Goal: Transaction & Acquisition: Purchase product/service

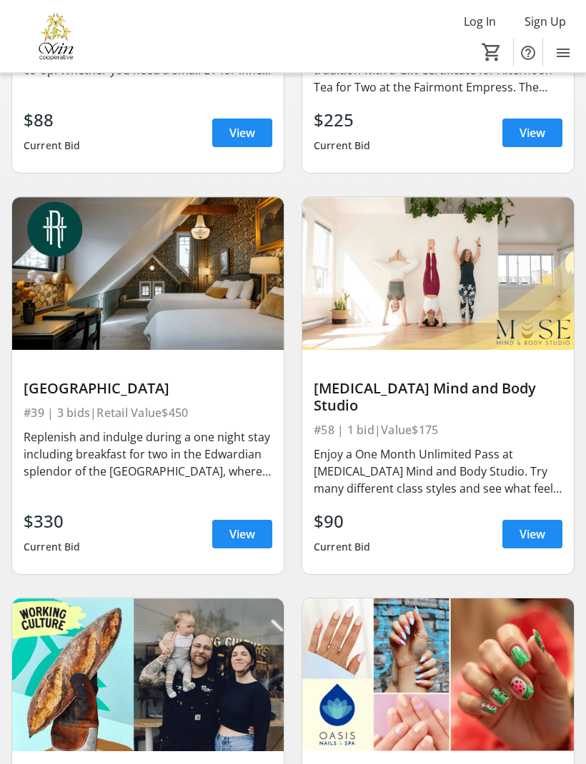
scroll to position [445, 0]
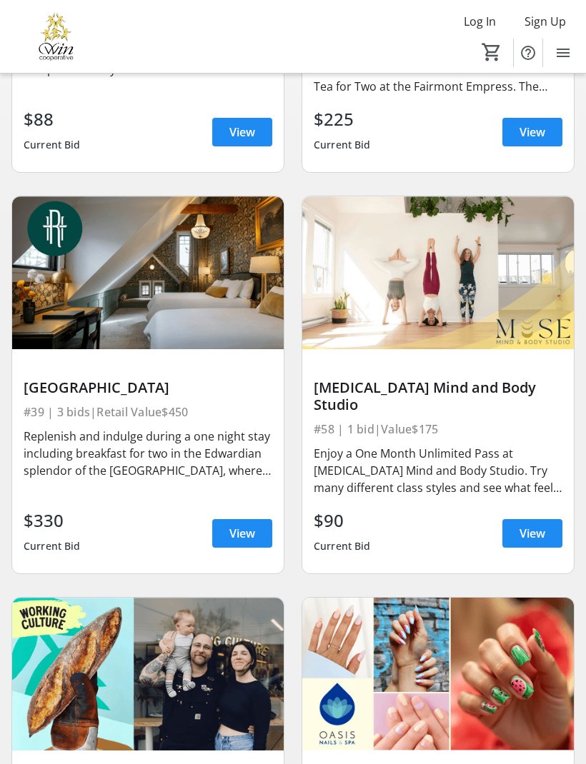
click at [240, 525] on span "View" at bounding box center [242, 533] width 26 height 17
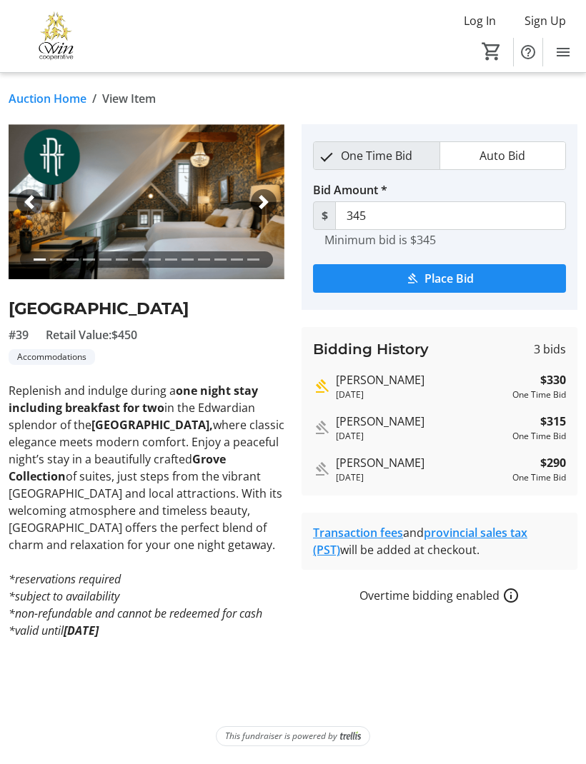
click at [64, 96] on link "Auction Home" at bounding box center [48, 99] width 78 height 17
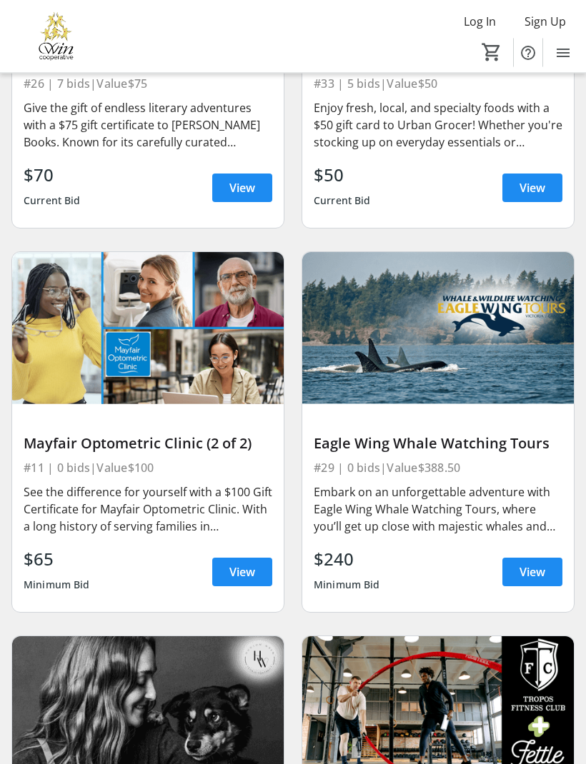
scroll to position [7410, 0]
click at [418, 435] on div "Eagle Wing Whale Watching Tours" at bounding box center [438, 443] width 249 height 17
click at [415, 435] on div "Eagle Wing Whale Watching Tours" at bounding box center [438, 443] width 249 height 17
click at [445, 352] on img at bounding box center [437, 328] width 271 height 153
click at [540, 563] on span "View" at bounding box center [532, 571] width 26 height 17
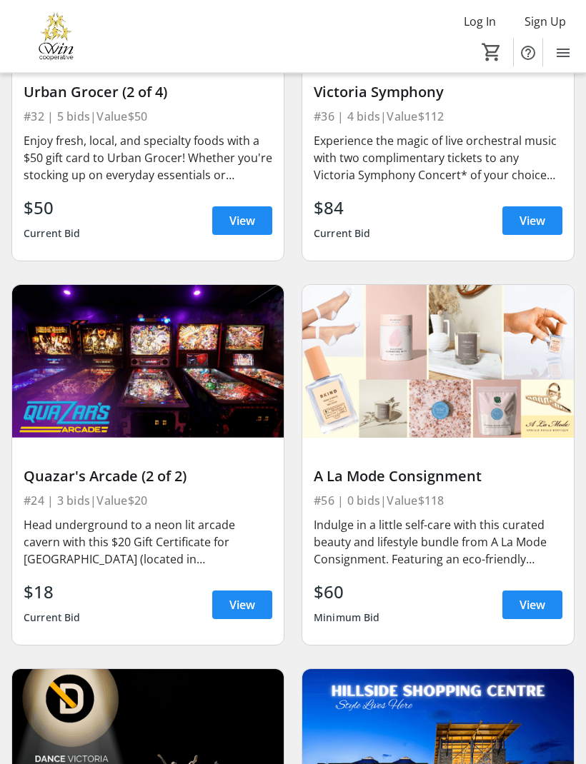
scroll to position [8530, 0]
click at [535, 596] on span "View" at bounding box center [532, 604] width 26 height 17
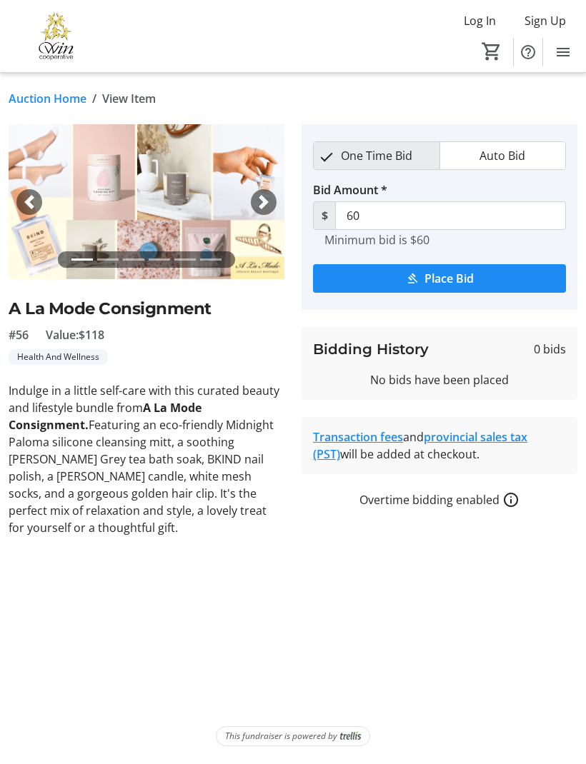
click at [266, 197] on span "button" at bounding box center [263, 203] width 14 height 14
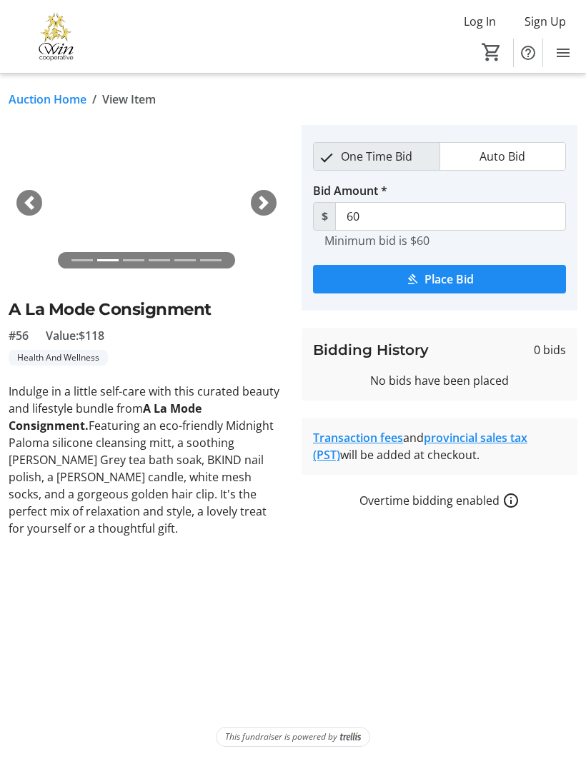
scroll to position [46, 0]
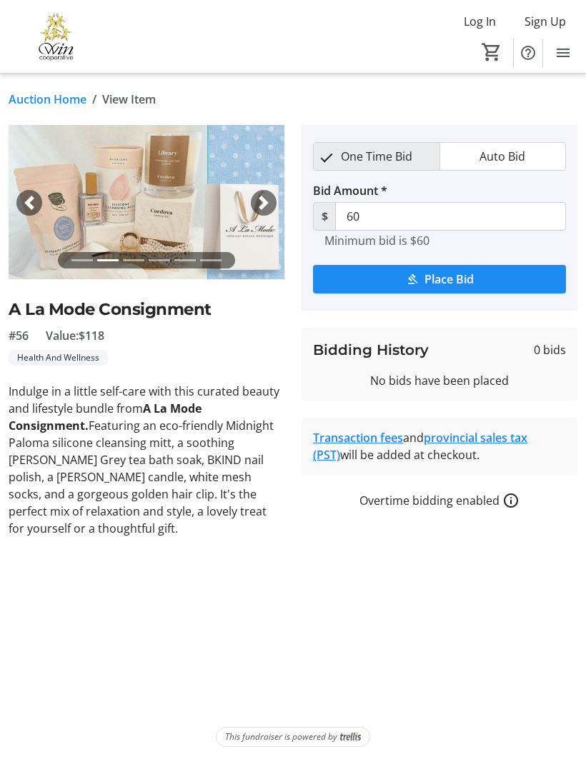
click at [158, 152] on img at bounding box center [147, 202] width 276 height 155
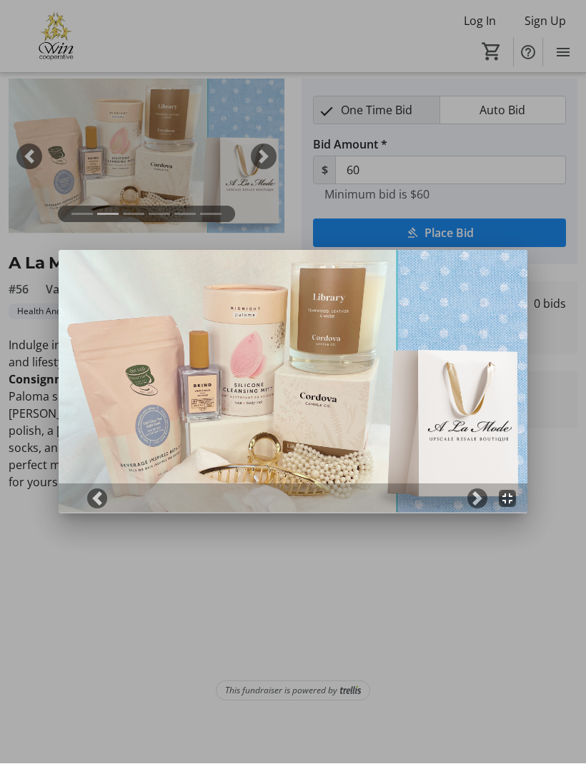
click at [474, 500] on span at bounding box center [477, 499] width 14 height 14
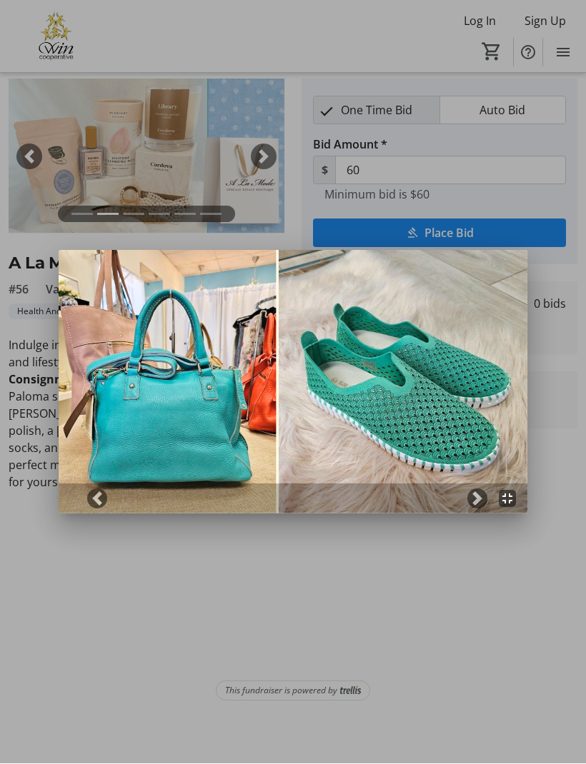
click at [472, 498] on span at bounding box center [477, 499] width 14 height 14
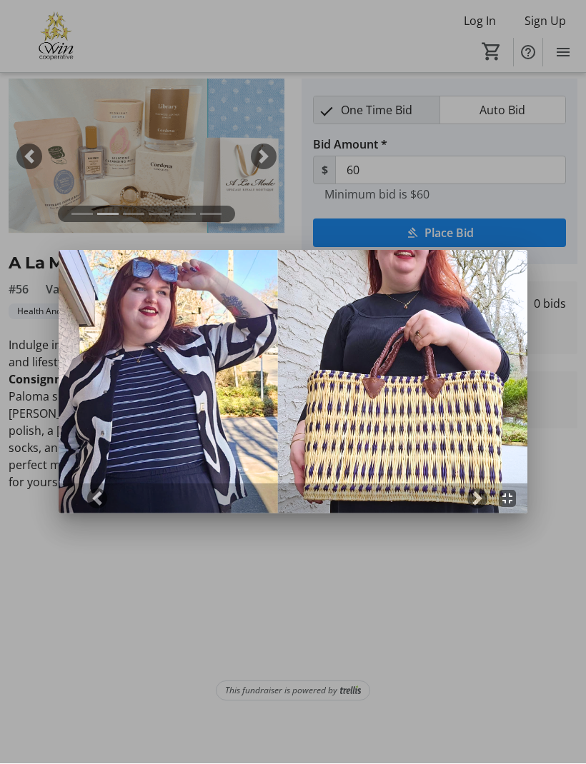
click at [469, 500] on link "Next" at bounding box center [477, 499] width 20 height 20
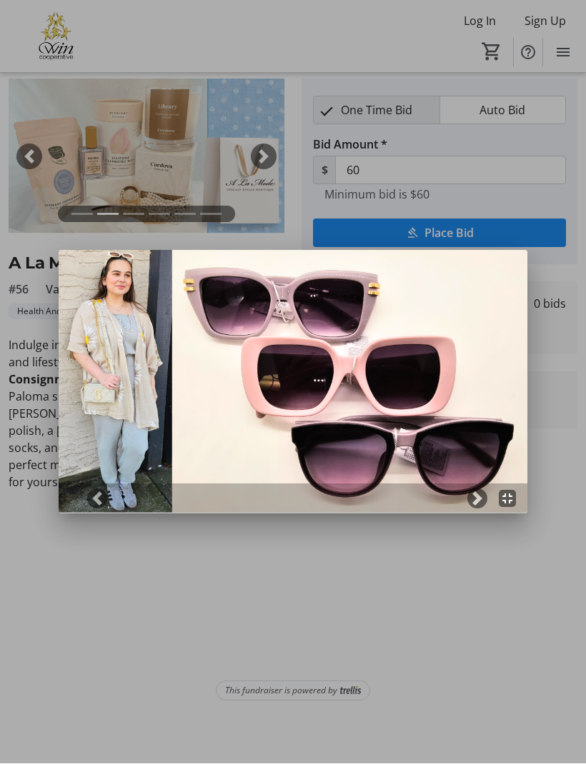
click at [472, 501] on span at bounding box center [477, 499] width 14 height 14
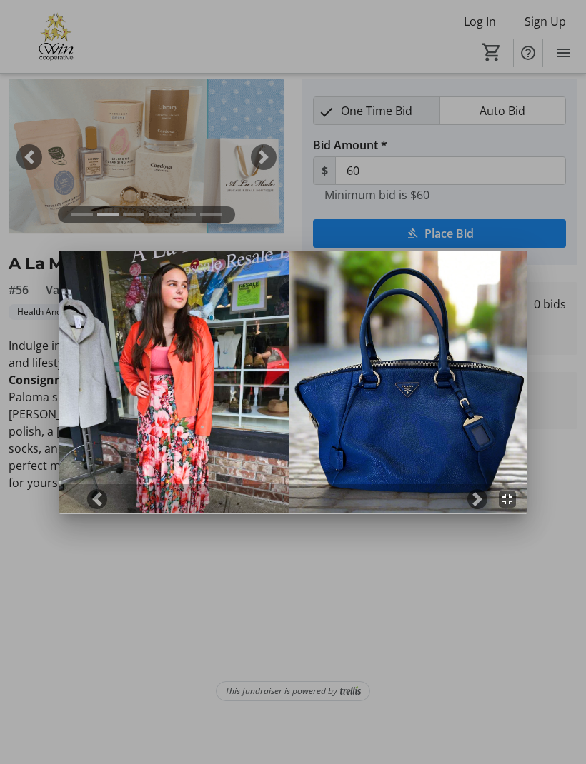
click at [421, 390] on img at bounding box center [293, 383] width 469 height 264
click at [511, 503] on mat-icon "fullscreen_exit" at bounding box center [507, 499] width 17 height 17
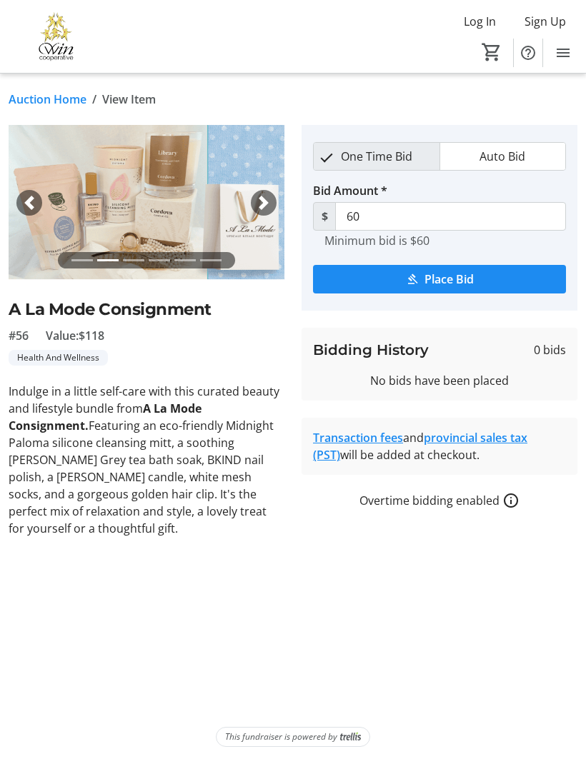
scroll to position [46, 0]
